Goal: Task Accomplishment & Management: Manage account settings

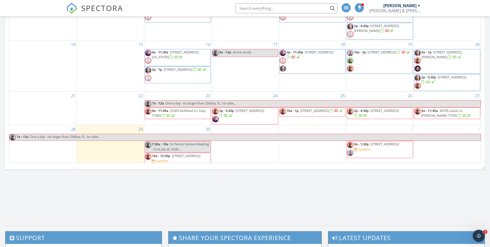
scroll to position [286, 0]
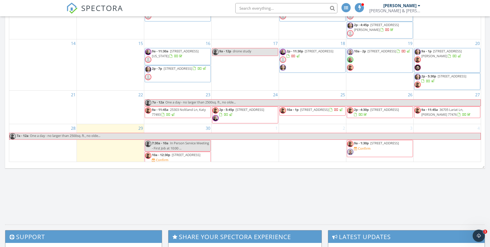
click at [187, 152] on span "[STREET_ADDRESS]" at bounding box center [186, 154] width 29 height 5
click at [193, 154] on span "[STREET_ADDRESS]" at bounding box center [186, 154] width 29 height 5
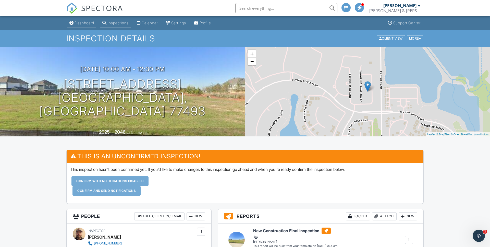
click at [88, 24] on div "Dashboard" at bounding box center [84, 23] width 19 height 4
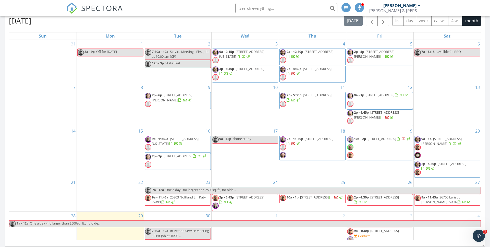
scroll to position [52, 0]
